Goal: Task Accomplishment & Management: Manage account settings

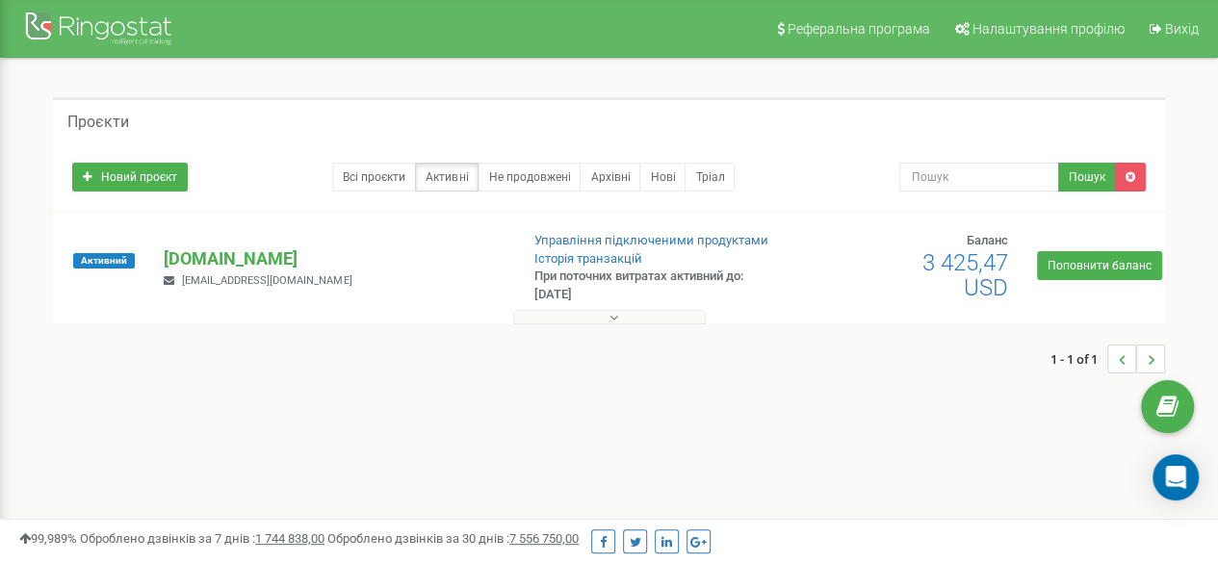
click at [610, 316] on icon at bounding box center [613, 317] width 9 height 13
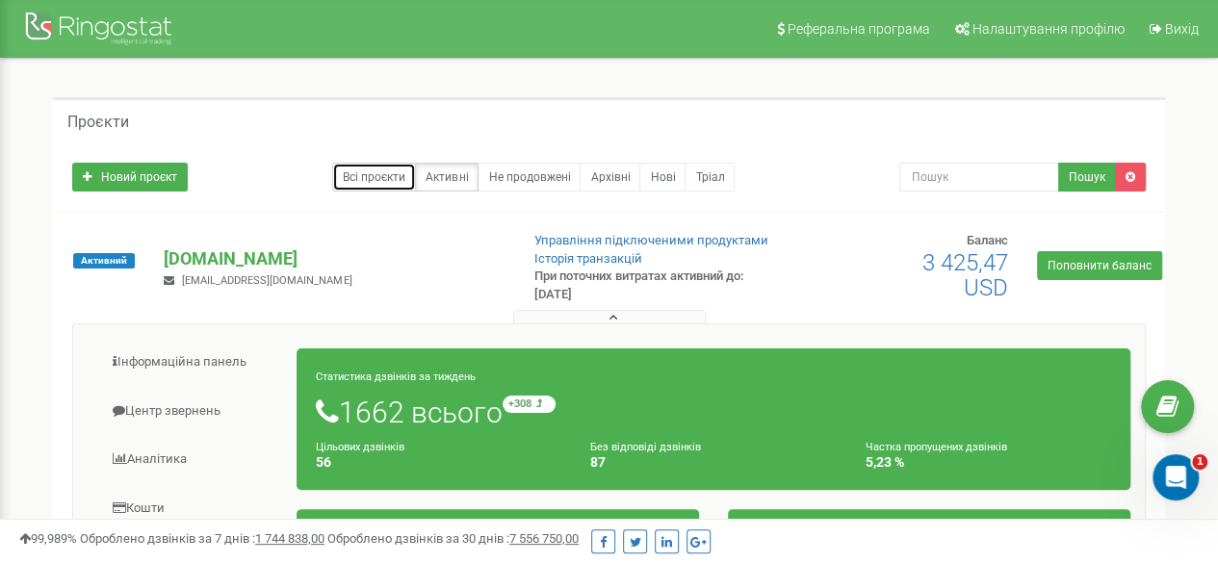
click at [379, 174] on link "Всі проєкти" at bounding box center [374, 177] width 84 height 29
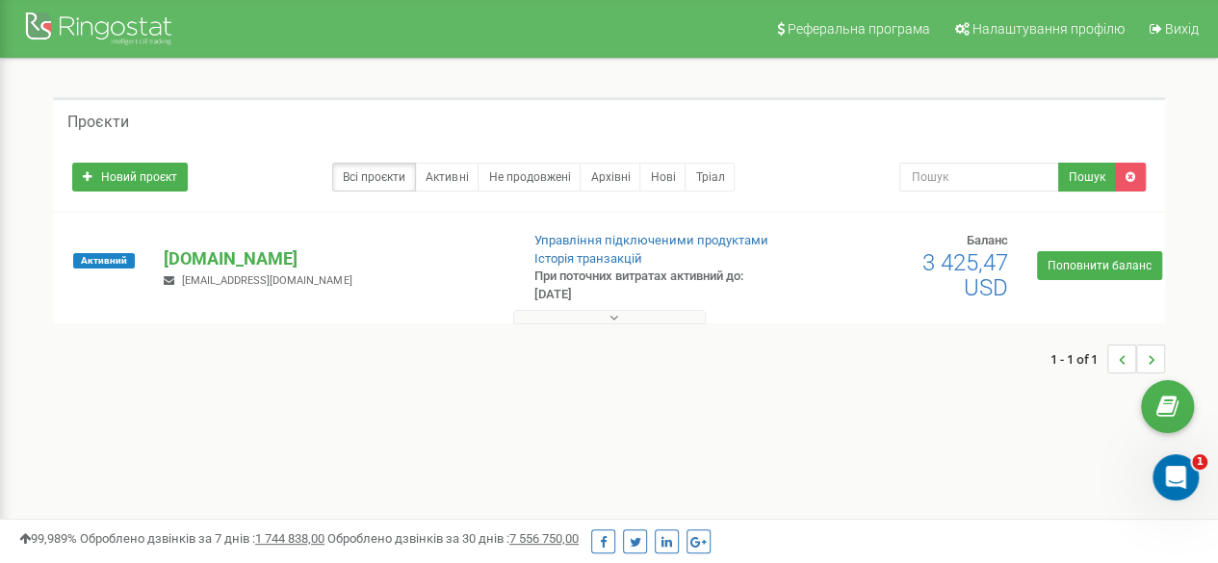
click at [600, 315] on button at bounding box center [609, 317] width 193 height 14
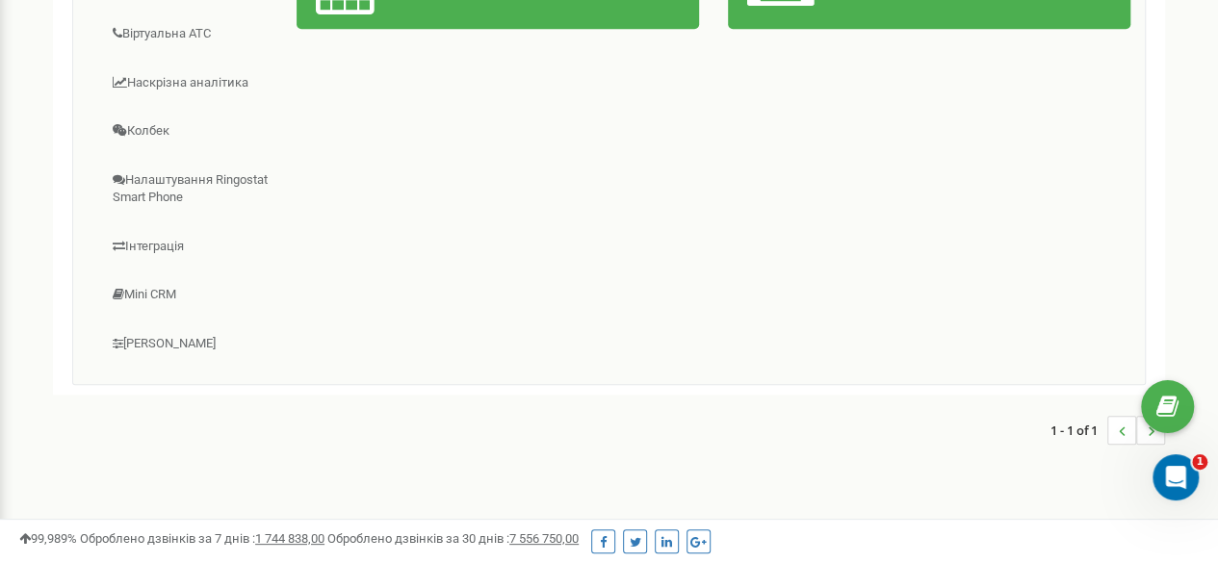
scroll to position [578, 0]
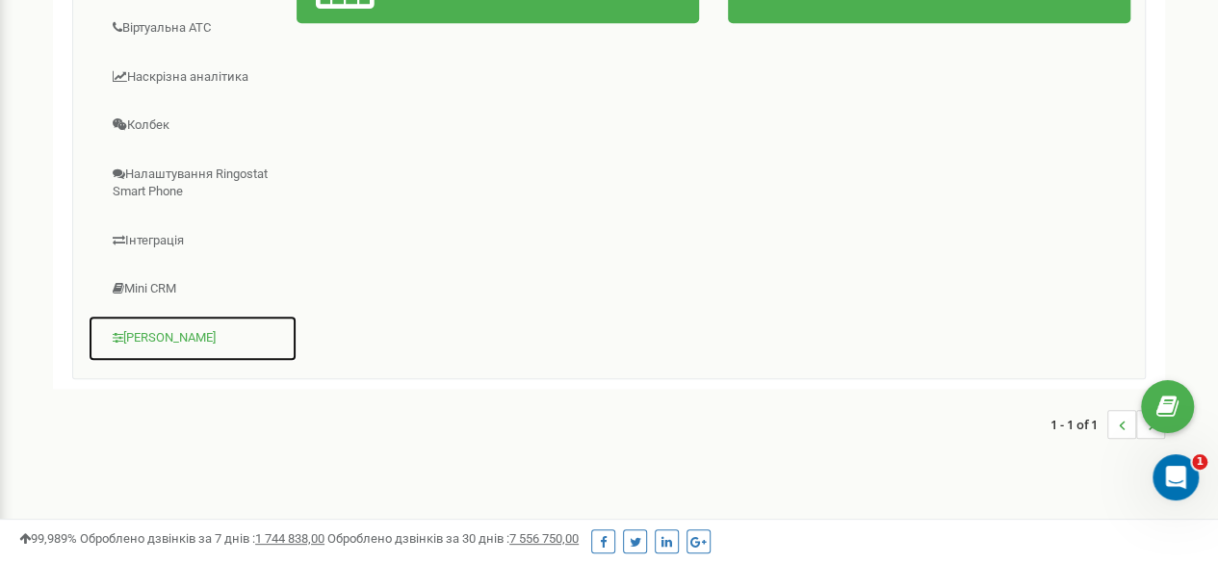
click at [158, 330] on link "[PERSON_NAME]" at bounding box center [193, 338] width 210 height 47
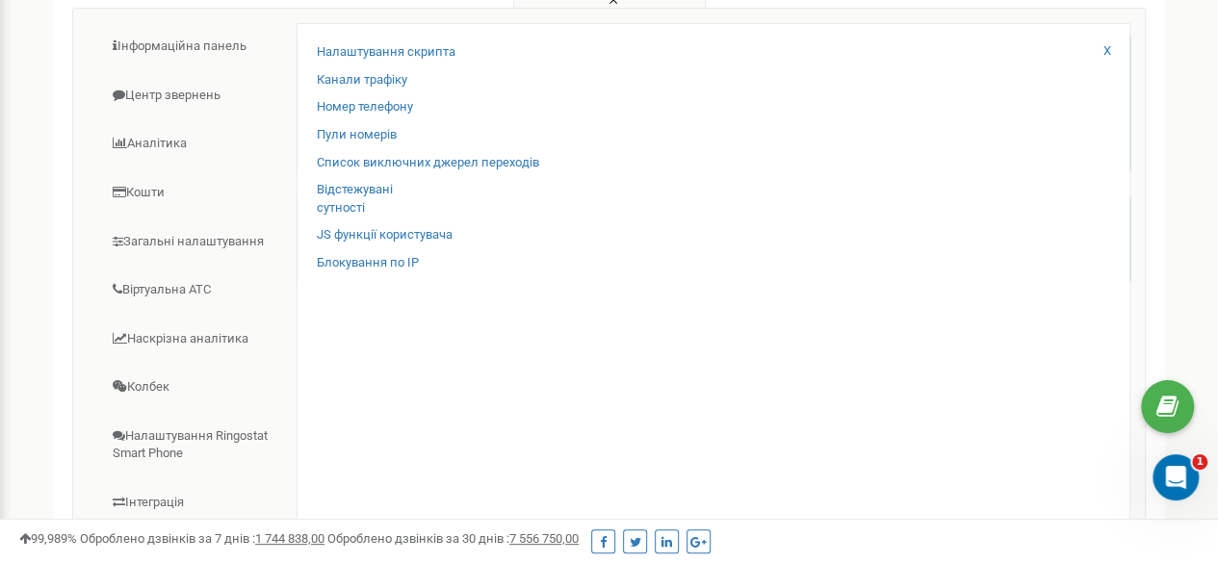
scroll to position [289, 0]
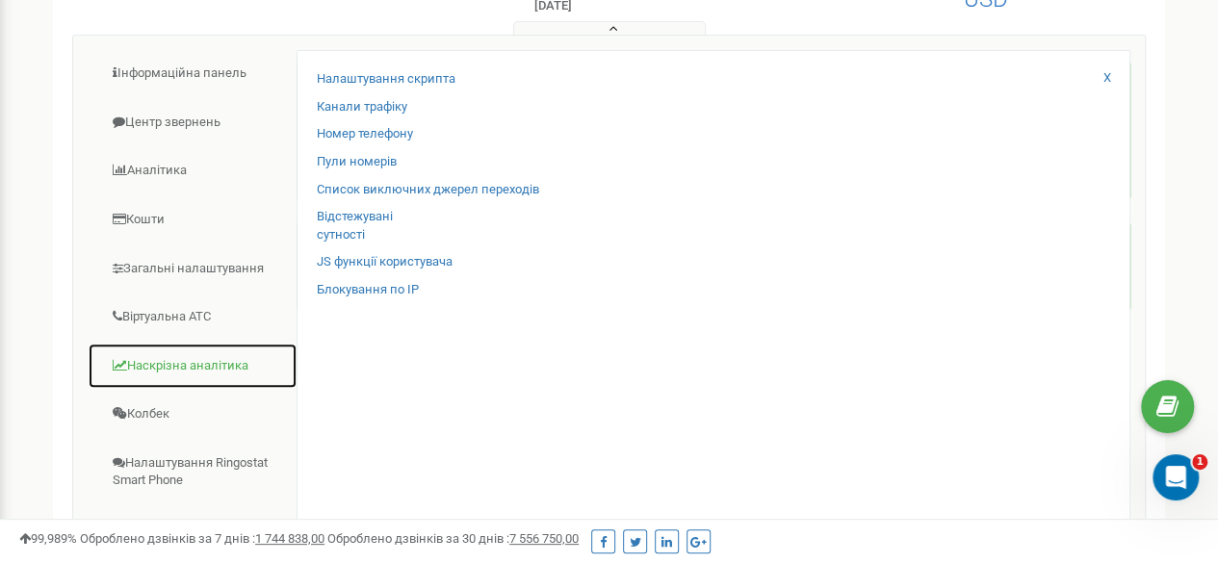
click at [164, 354] on link "Наскрізна аналітика" at bounding box center [193, 366] width 210 height 47
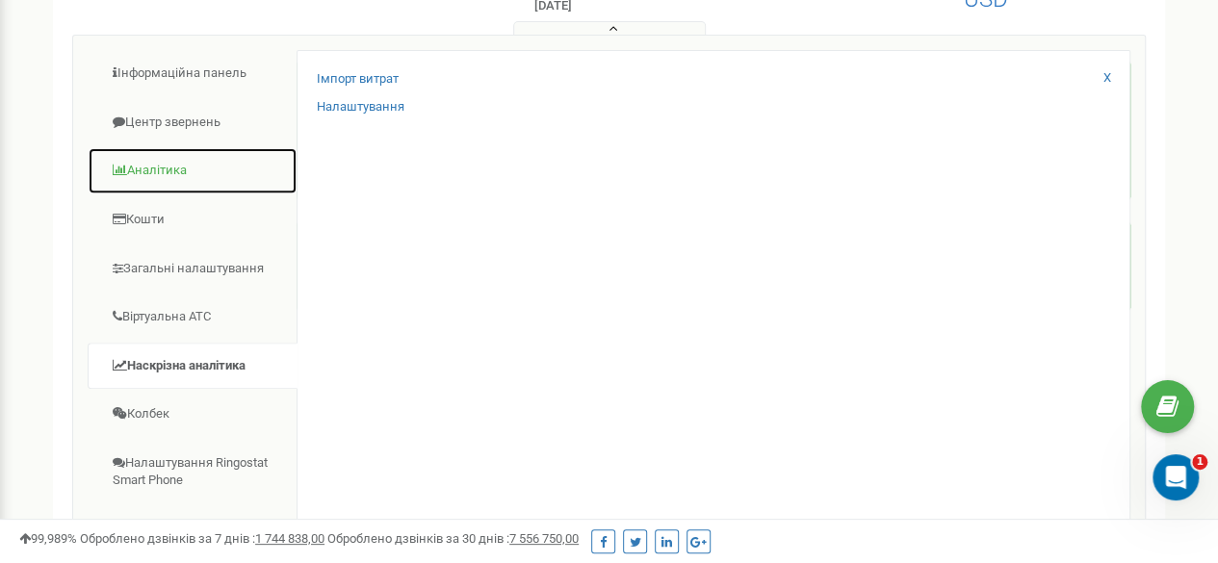
click at [160, 163] on link "Аналiтика" at bounding box center [193, 170] width 210 height 47
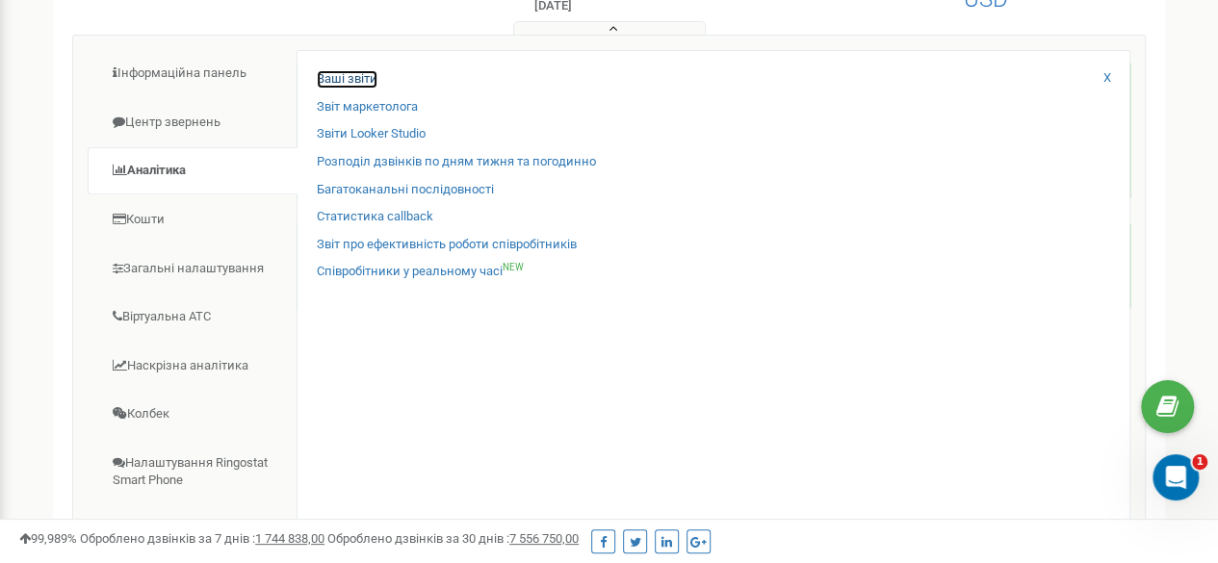
click at [360, 74] on link "Ваші звіти" at bounding box center [347, 79] width 61 height 18
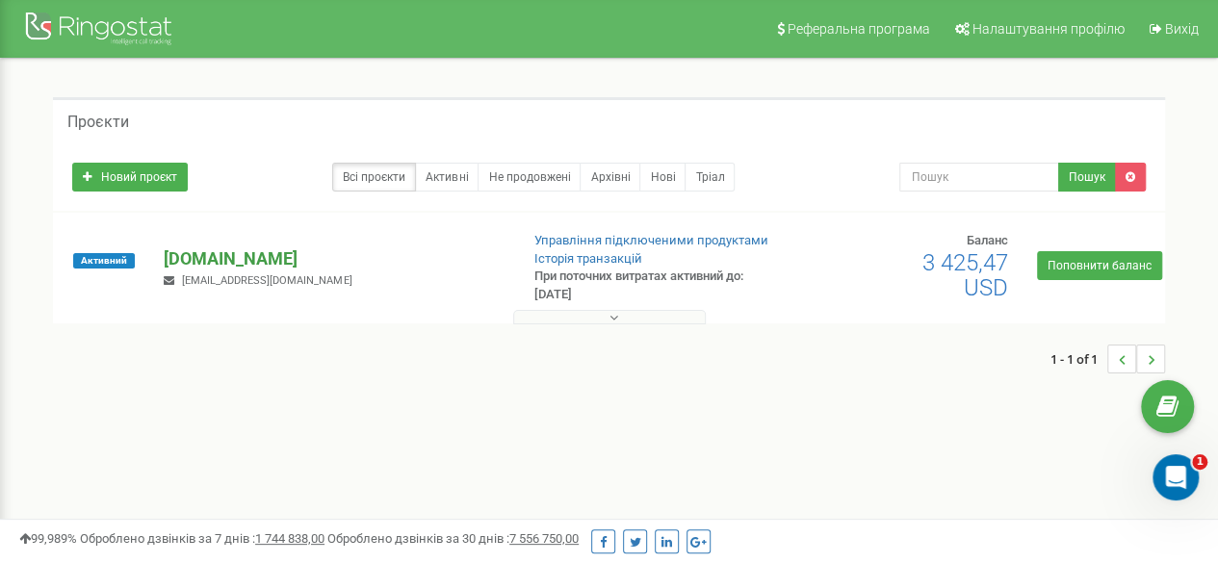
click at [194, 255] on p "[DOMAIN_NAME]" at bounding box center [333, 258] width 339 height 25
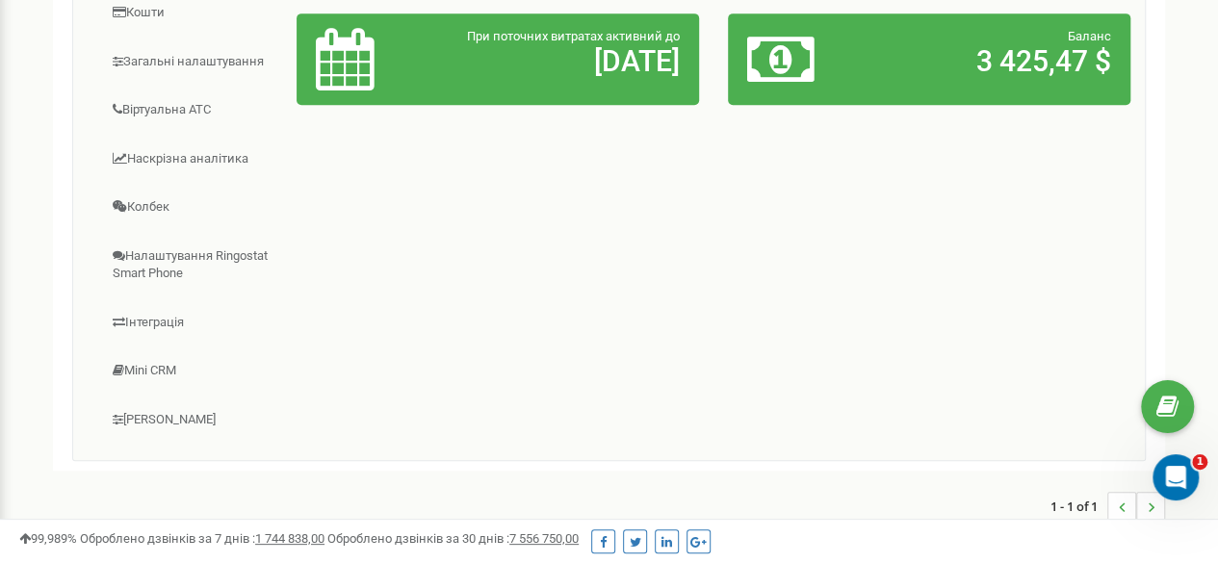
scroll to position [498, 0]
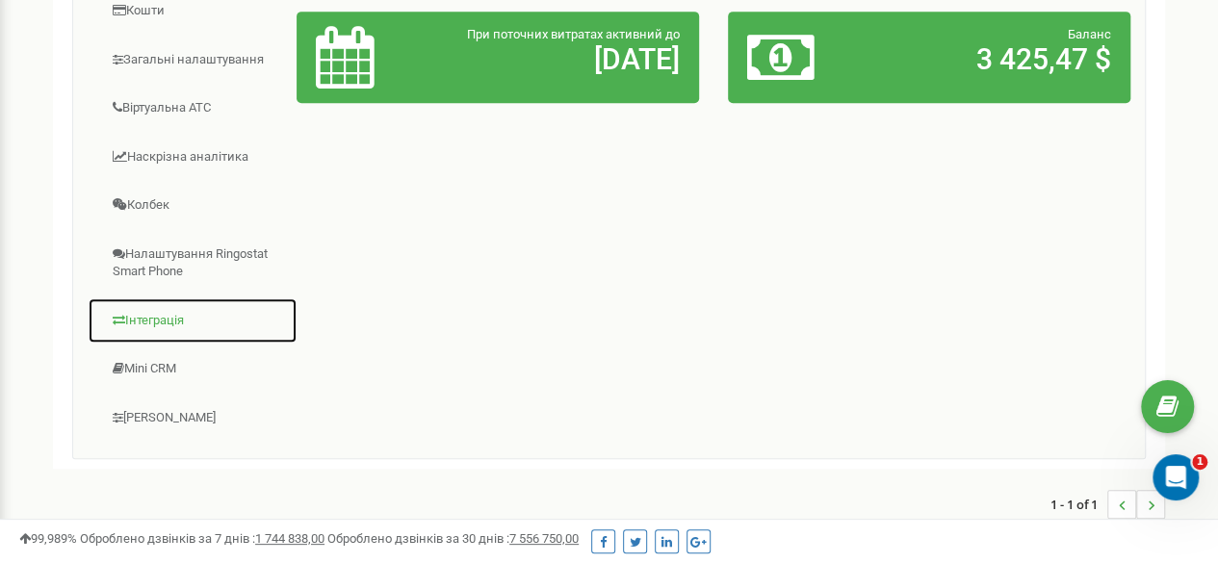
click at [159, 307] on link "Інтеграція" at bounding box center [193, 321] width 210 height 47
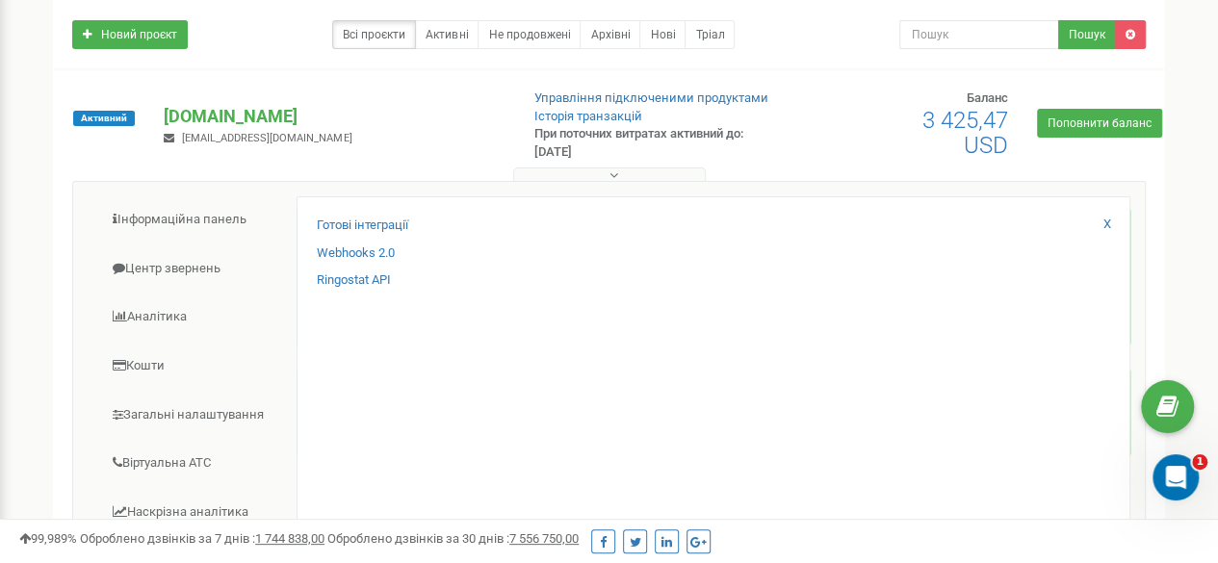
scroll to position [142, 0]
click at [346, 254] on link "Webhooks 2.0" at bounding box center [356, 255] width 78 height 18
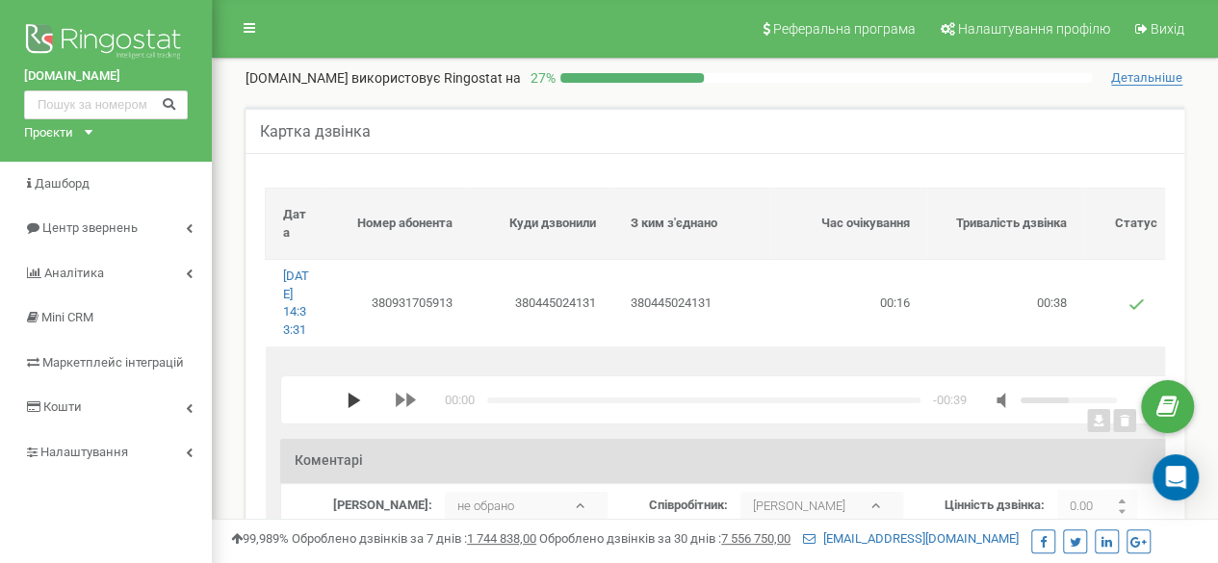
click at [351, 408] on polygon "media player" at bounding box center [354, 400] width 13 height 15
